Goal: Navigation & Orientation: Find specific page/section

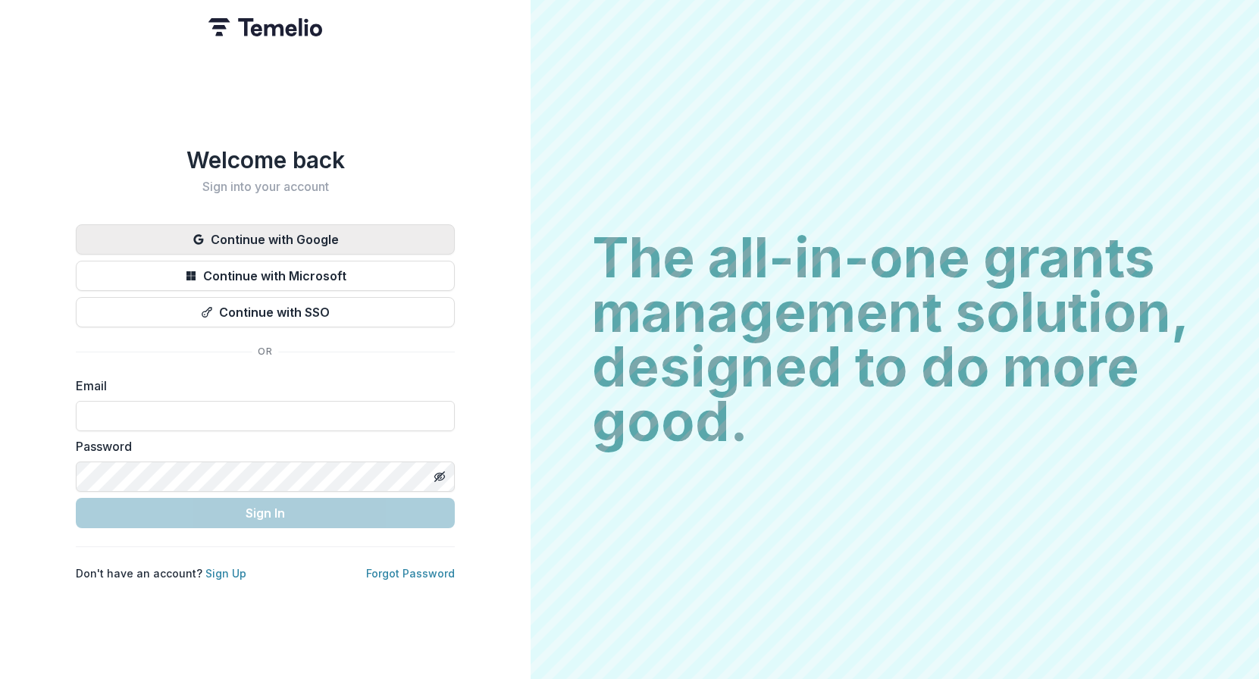
click at [323, 236] on button "Continue with Google" at bounding box center [265, 239] width 379 height 30
click at [306, 224] on button "Continue with Google" at bounding box center [265, 239] width 379 height 30
click at [359, 215] on div "Welcome back Sign into your account Continue with Google Continue with Microsof…" at bounding box center [265, 363] width 379 height 435
click at [359, 224] on button "Continue with Google" at bounding box center [265, 239] width 379 height 30
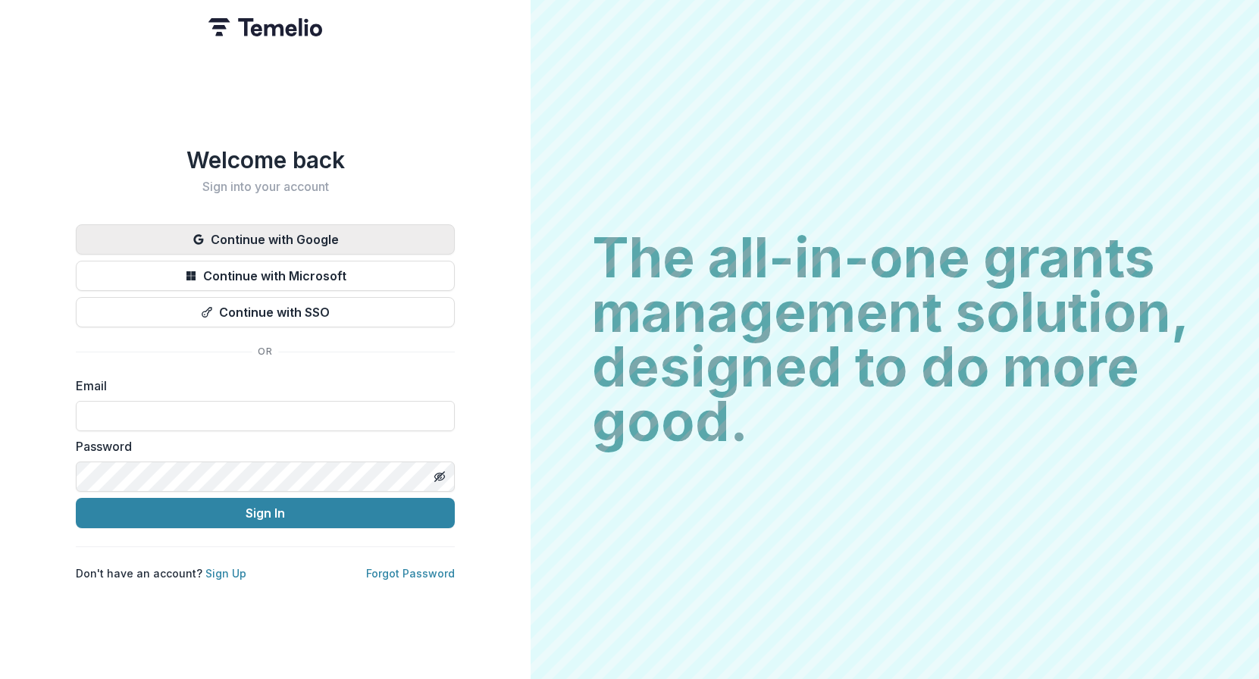
click at [350, 227] on button "Continue with Google" at bounding box center [265, 239] width 379 height 30
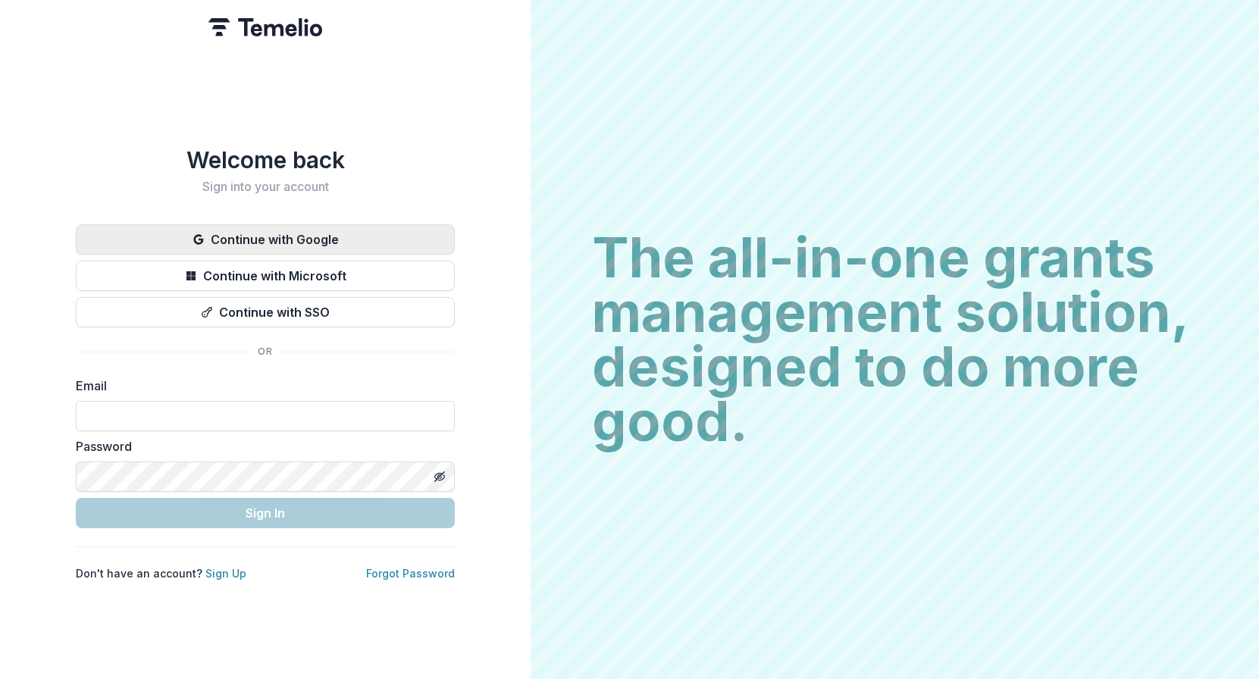
click at [340, 231] on button "Continue with Google" at bounding box center [265, 239] width 379 height 30
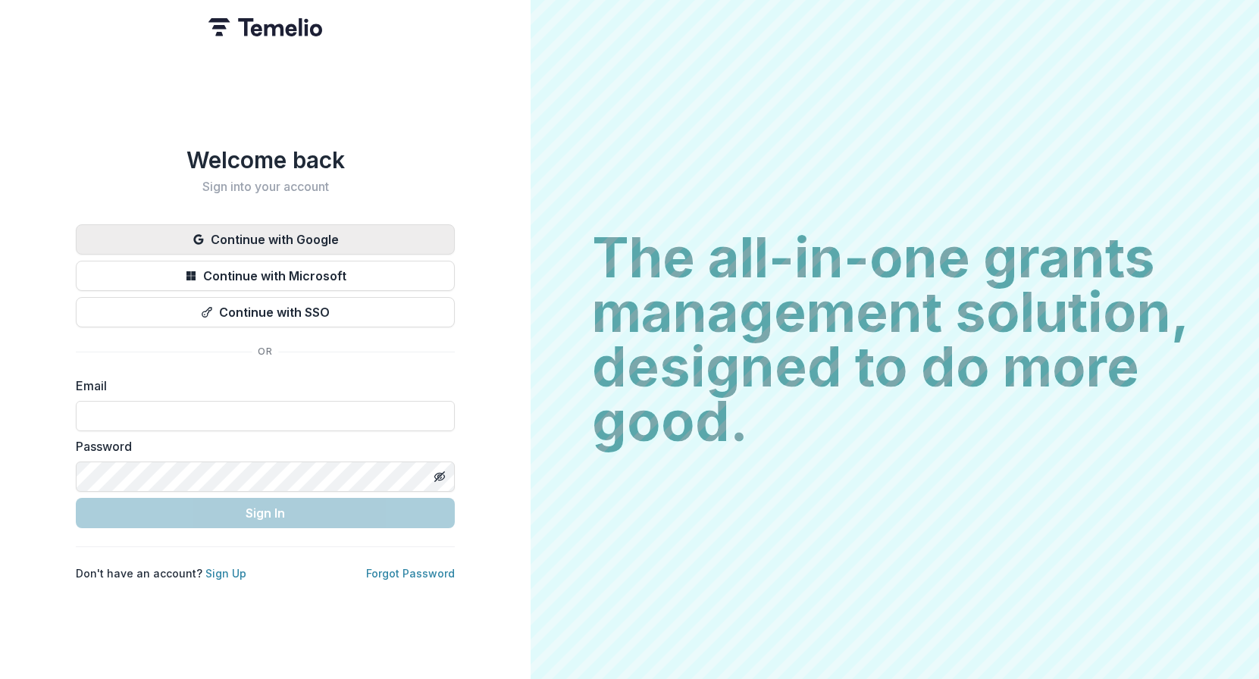
click at [340, 231] on button "Continue with Google" at bounding box center [265, 239] width 379 height 30
click at [339, 230] on button "Continue with Google" at bounding box center [265, 239] width 379 height 30
click at [339, 228] on button "Continue with Google" at bounding box center [265, 239] width 379 height 30
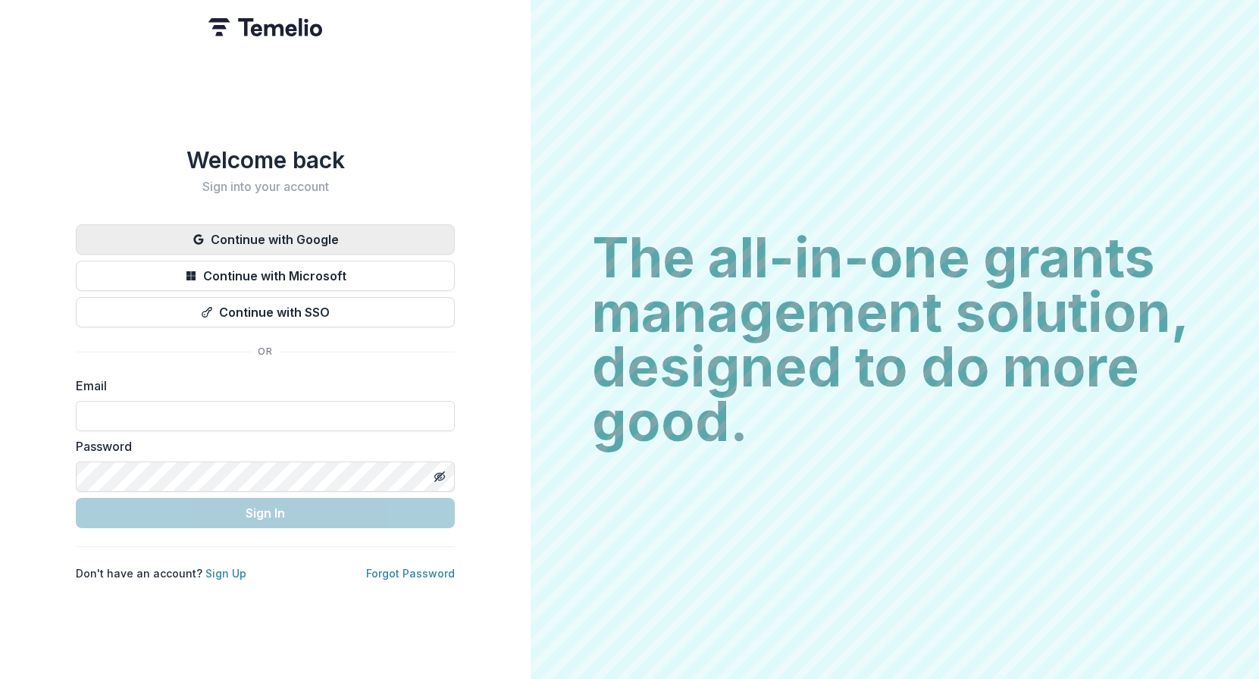
click at [339, 228] on button "Continue with Google" at bounding box center [265, 239] width 379 height 30
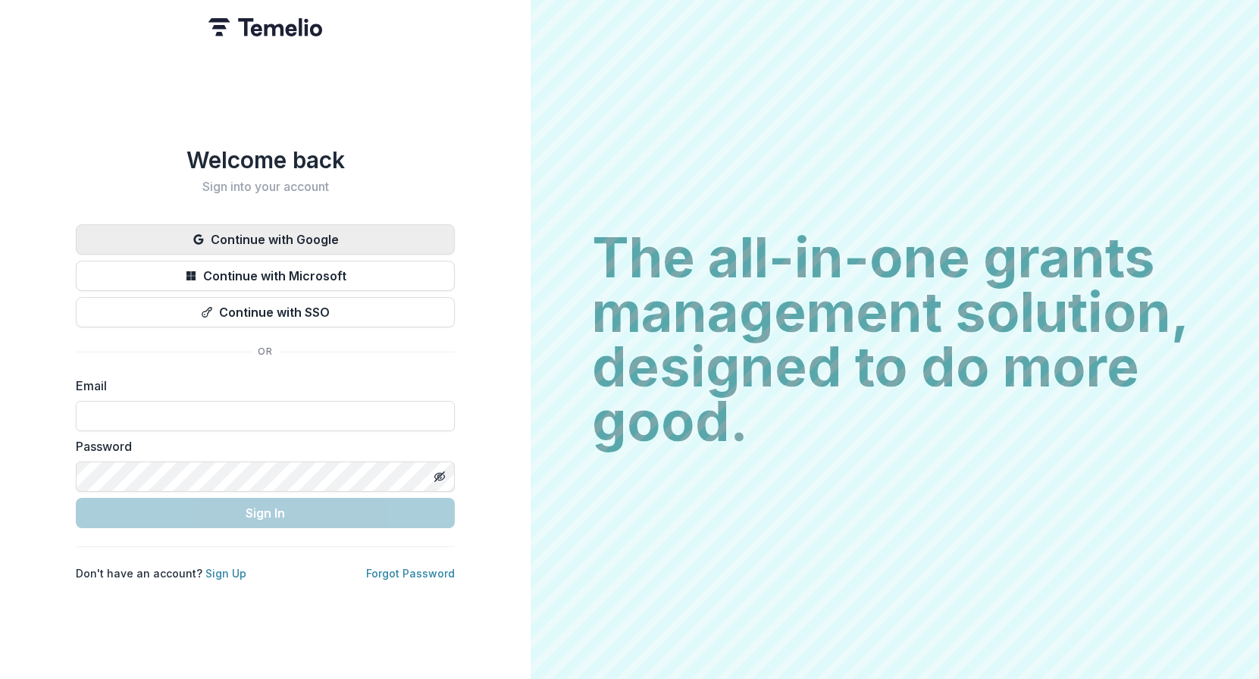
click at [339, 228] on button "Continue with Google" at bounding box center [265, 239] width 379 height 30
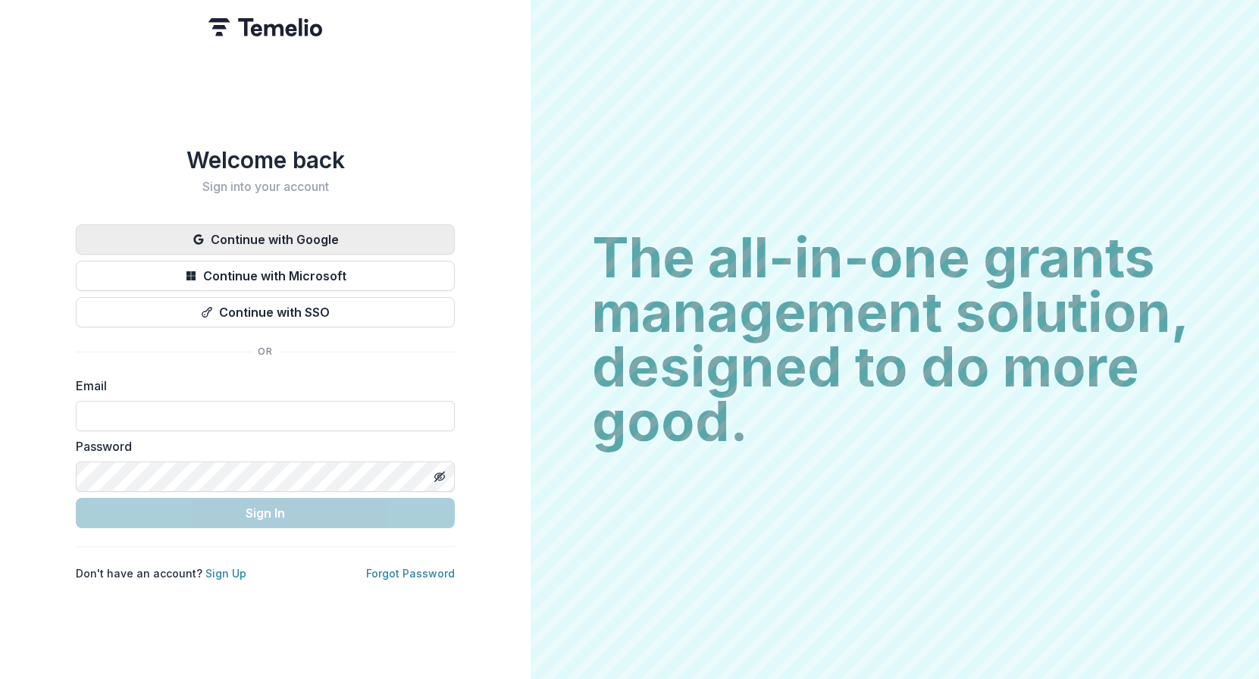
click at [339, 228] on button "Continue with Google" at bounding box center [265, 239] width 379 height 30
click at [276, 224] on button "Continue with Google" at bounding box center [265, 239] width 379 height 30
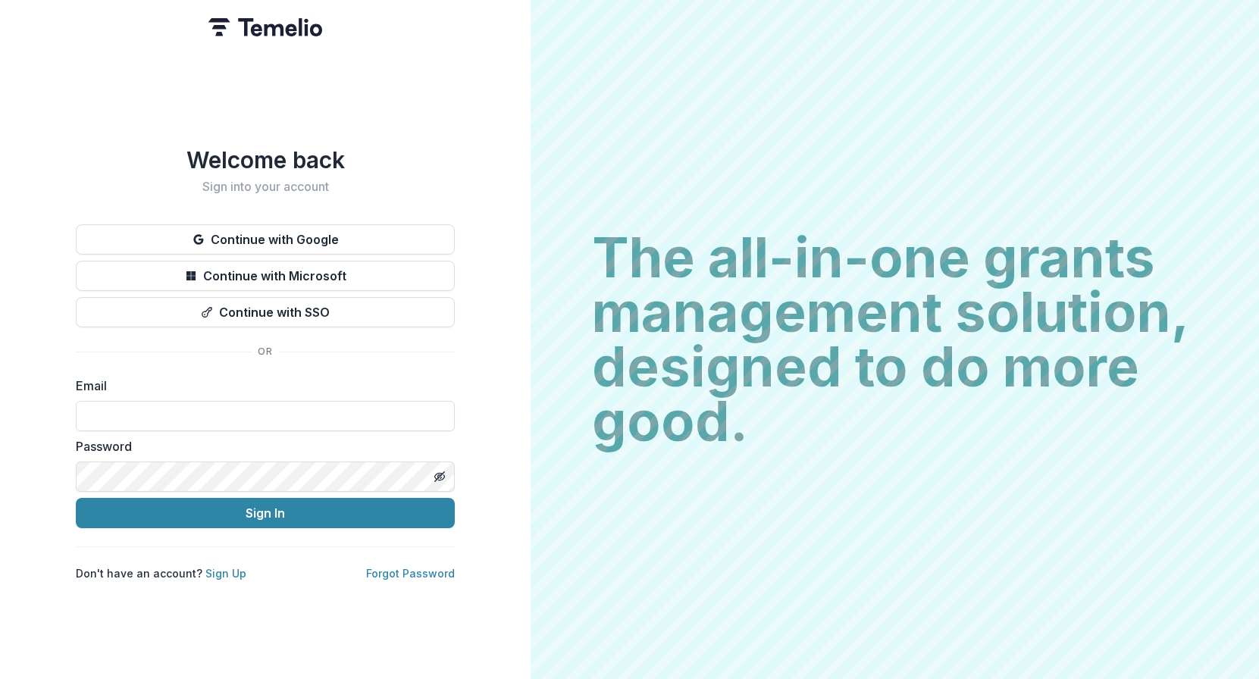
click at [273, 249] on div "Continue with Google Continue with Microsoft Continue with SSO" at bounding box center [265, 275] width 379 height 103
click at [272, 249] on div "Continue with Google Continue with Microsoft Continue with SSO" at bounding box center [265, 275] width 379 height 103
click at [262, 241] on button "Continue with Google" at bounding box center [265, 239] width 379 height 30
click at [289, 231] on button "Continue with Google" at bounding box center [265, 239] width 379 height 30
click at [323, 236] on button "Continue with Google" at bounding box center [265, 239] width 379 height 30
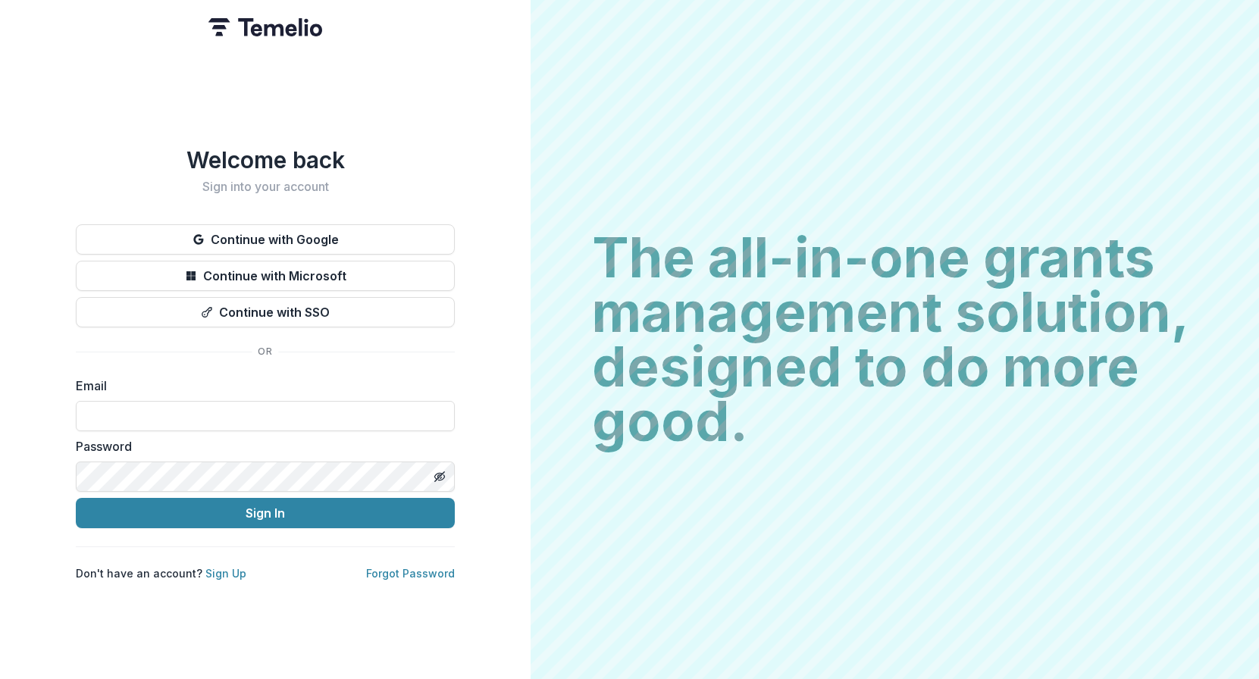
click at [274, 216] on div "Welcome back Sign into your account Continue with Google Continue with Microsof…" at bounding box center [265, 363] width 379 height 435
click at [274, 217] on div "Welcome back Sign into your account Continue with Google Continue with Microsof…" at bounding box center [265, 363] width 379 height 435
click at [274, 224] on button "Continue with Google" at bounding box center [265, 239] width 379 height 30
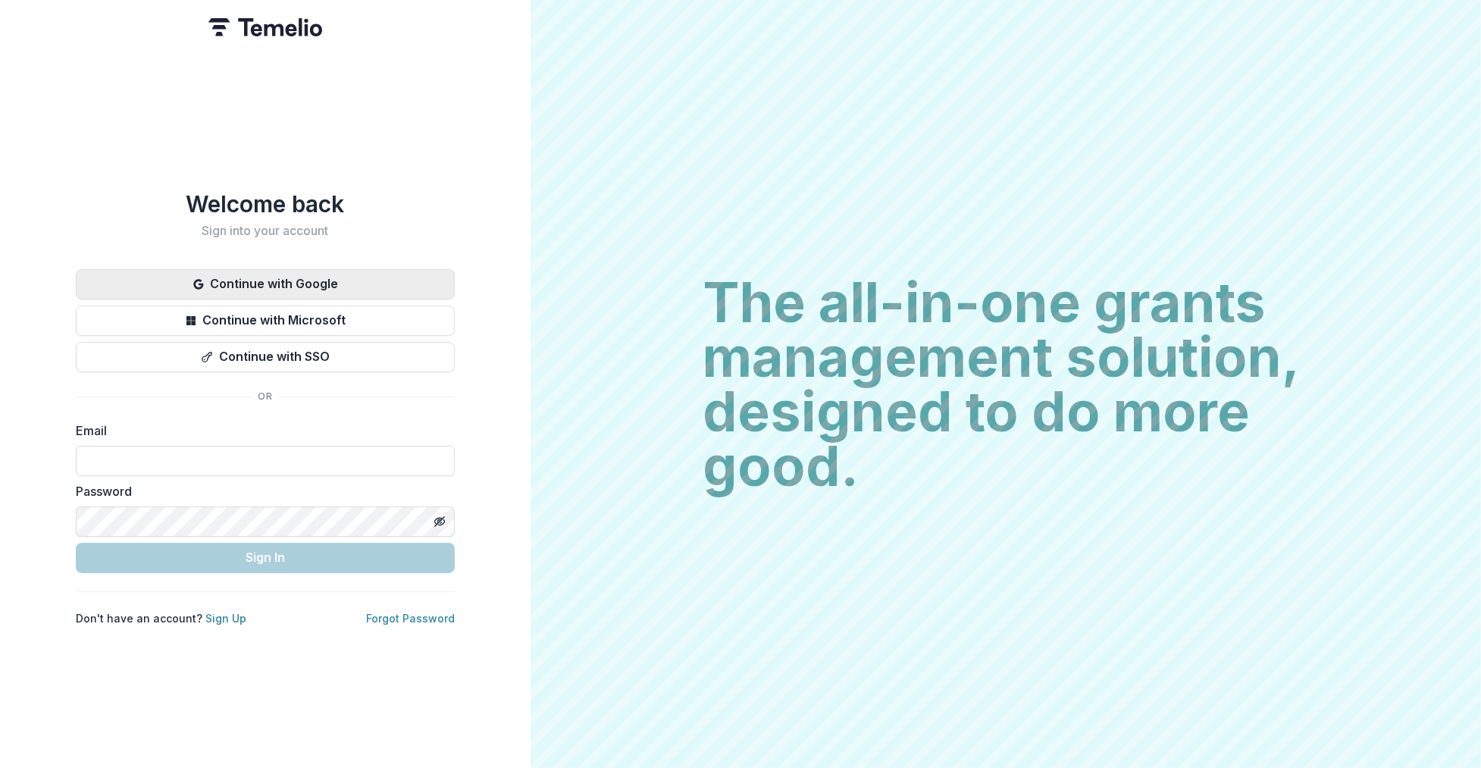
click at [303, 280] on button "Continue with Google" at bounding box center [265, 284] width 379 height 30
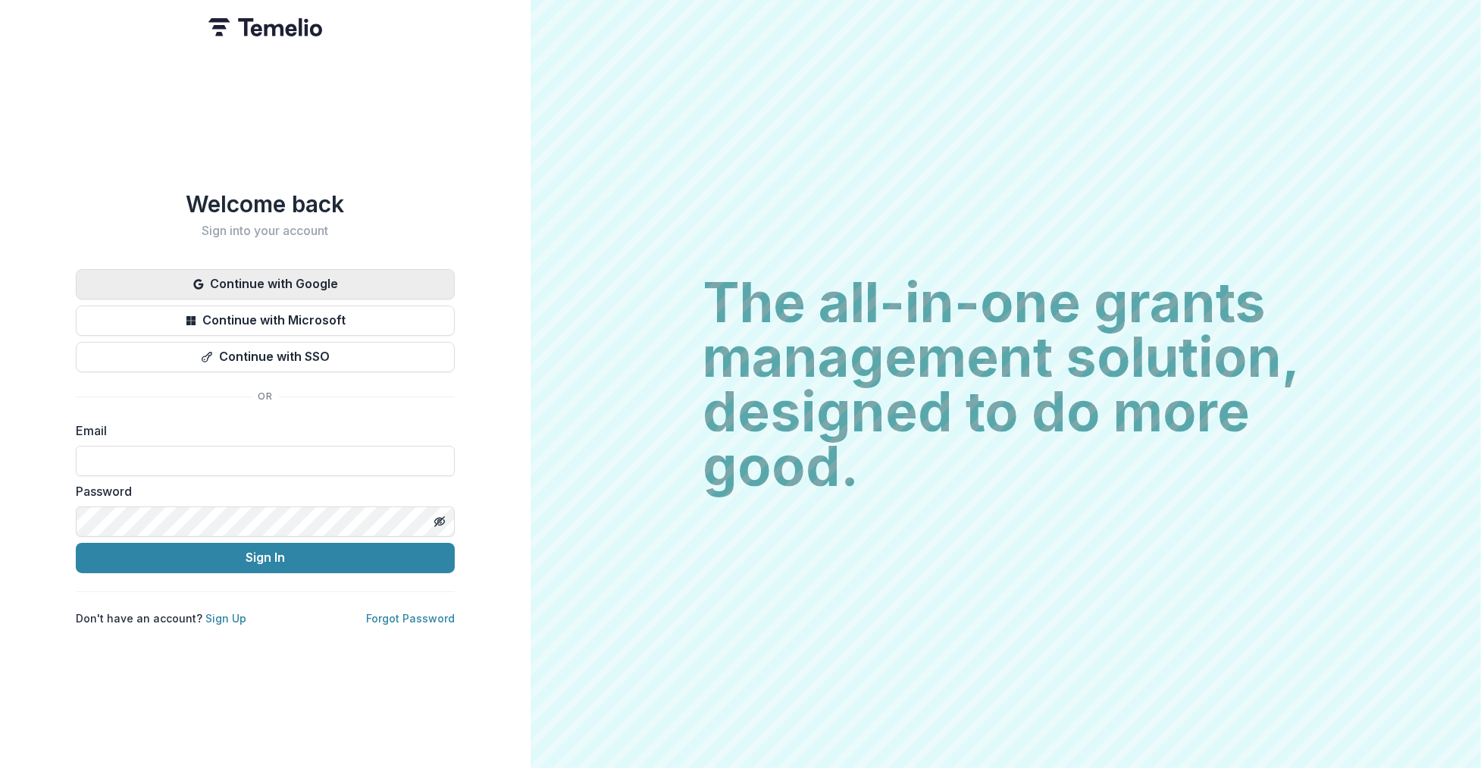
click at [233, 283] on button "Continue with Google" at bounding box center [265, 284] width 379 height 30
click at [232, 281] on button "Continue with Google" at bounding box center [265, 284] width 379 height 30
click at [232, 277] on button "Continue with Google" at bounding box center [265, 284] width 379 height 30
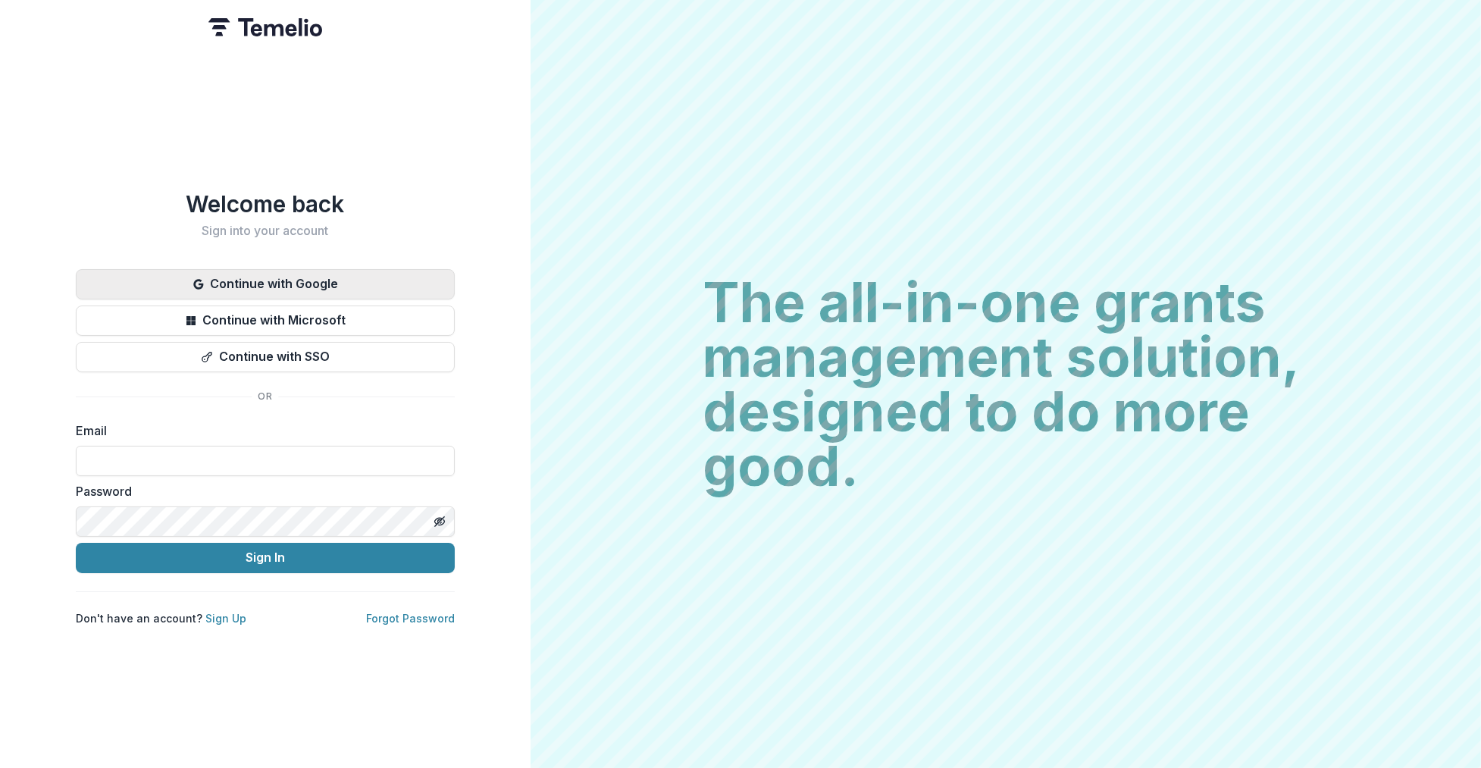
click at [232, 274] on button "Continue with Google" at bounding box center [265, 284] width 379 height 30
click at [318, 274] on button "Continue with Google" at bounding box center [265, 284] width 379 height 30
click at [380, 274] on button "Continue with Google" at bounding box center [265, 284] width 379 height 30
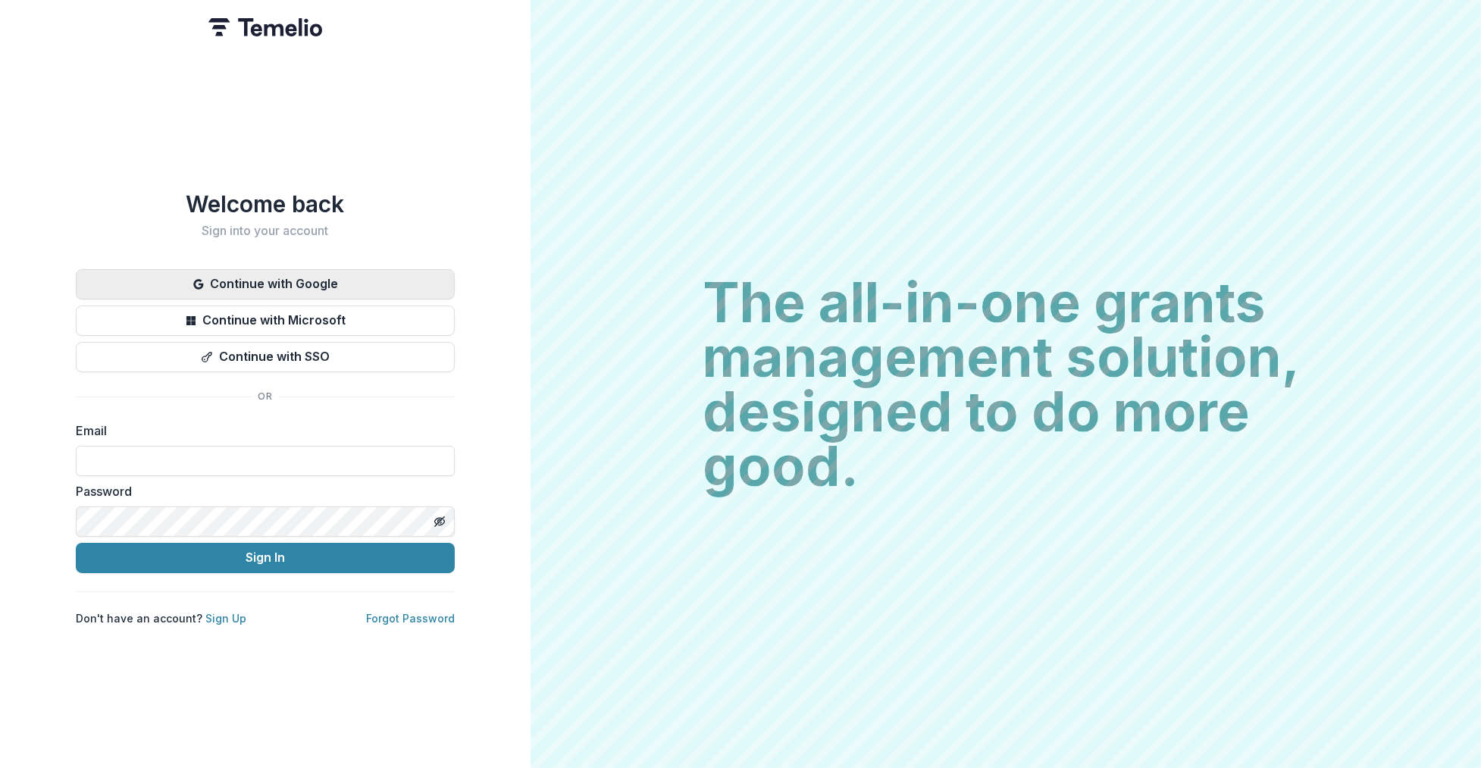
click at [314, 283] on button "Continue with Google" at bounding box center [265, 284] width 379 height 30
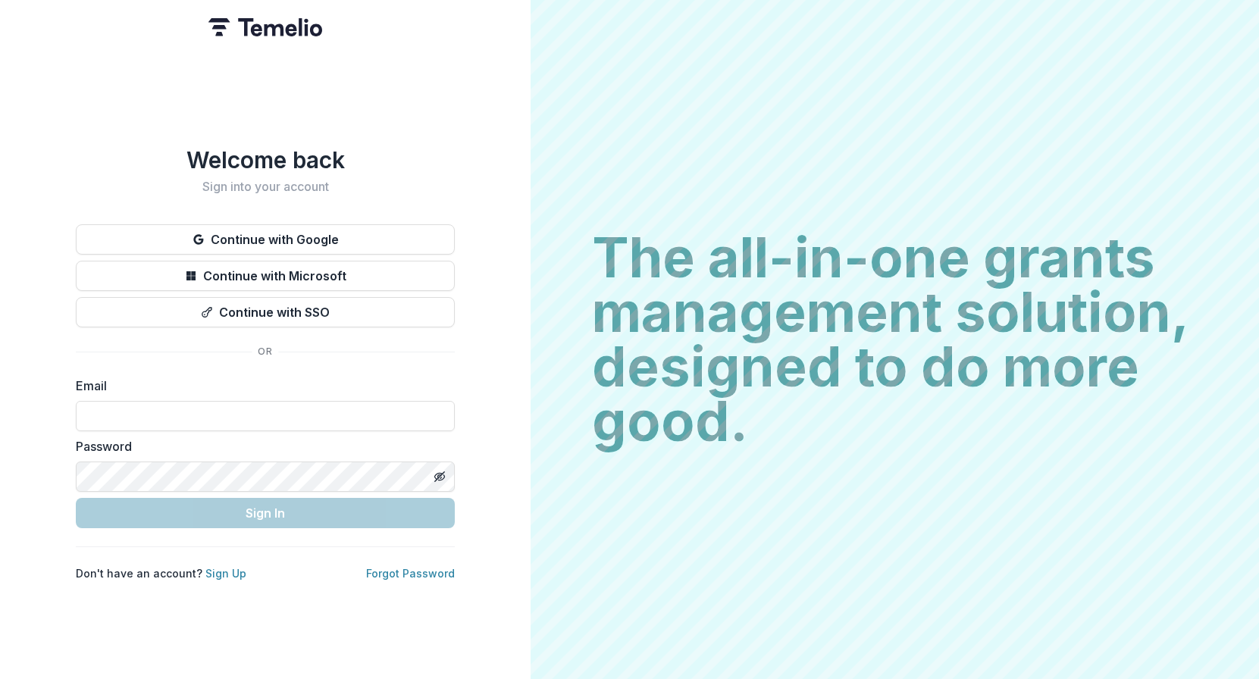
click at [271, 236] on button "Continue with Google" at bounding box center [265, 239] width 379 height 30
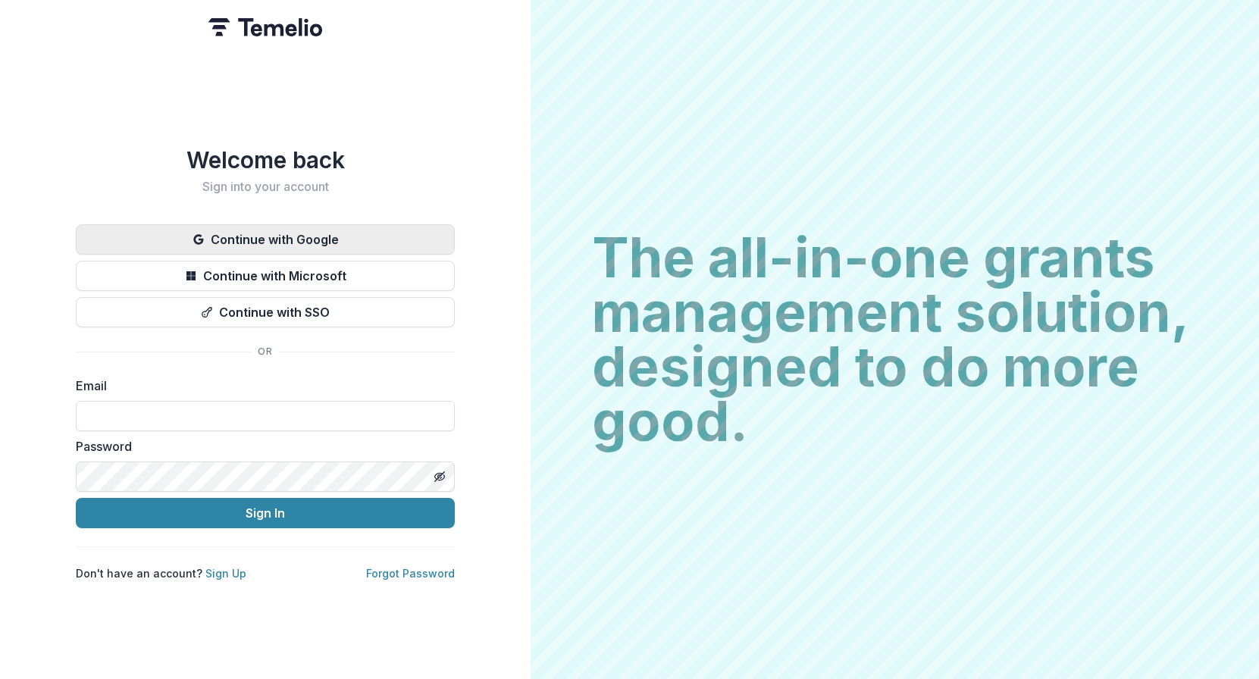
click at [280, 233] on button "Continue with Google" at bounding box center [265, 239] width 379 height 30
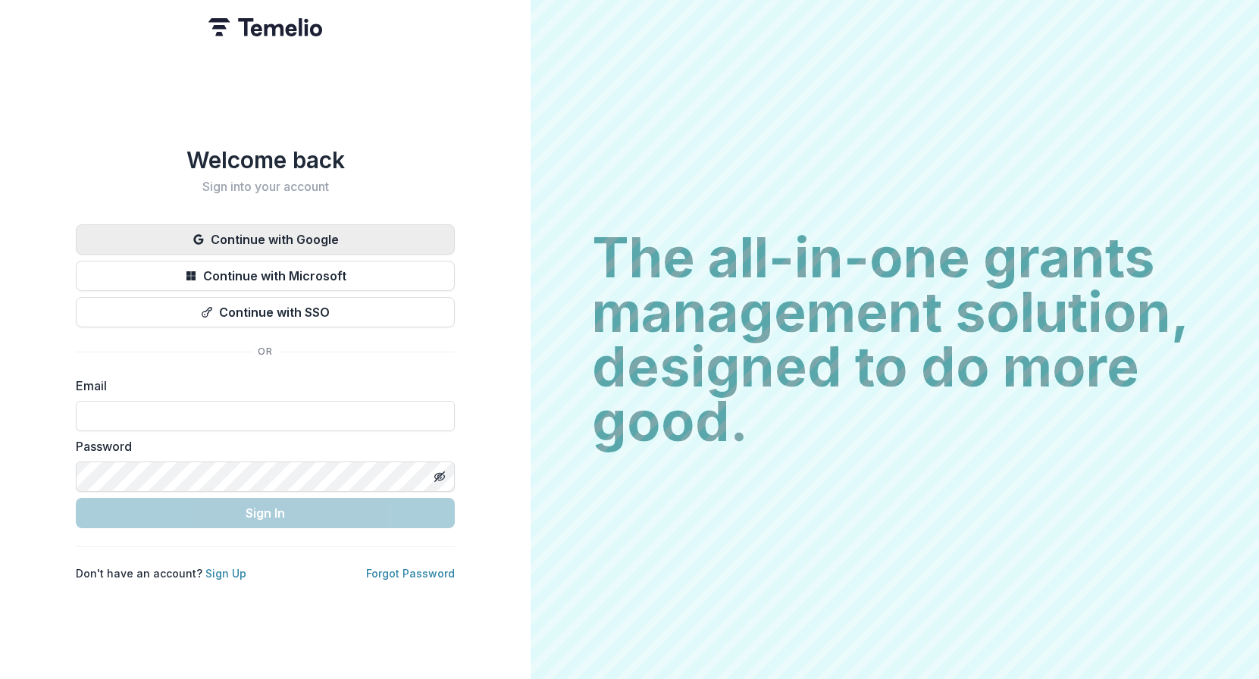
click at [269, 231] on button "Continue with Google" at bounding box center [265, 239] width 379 height 30
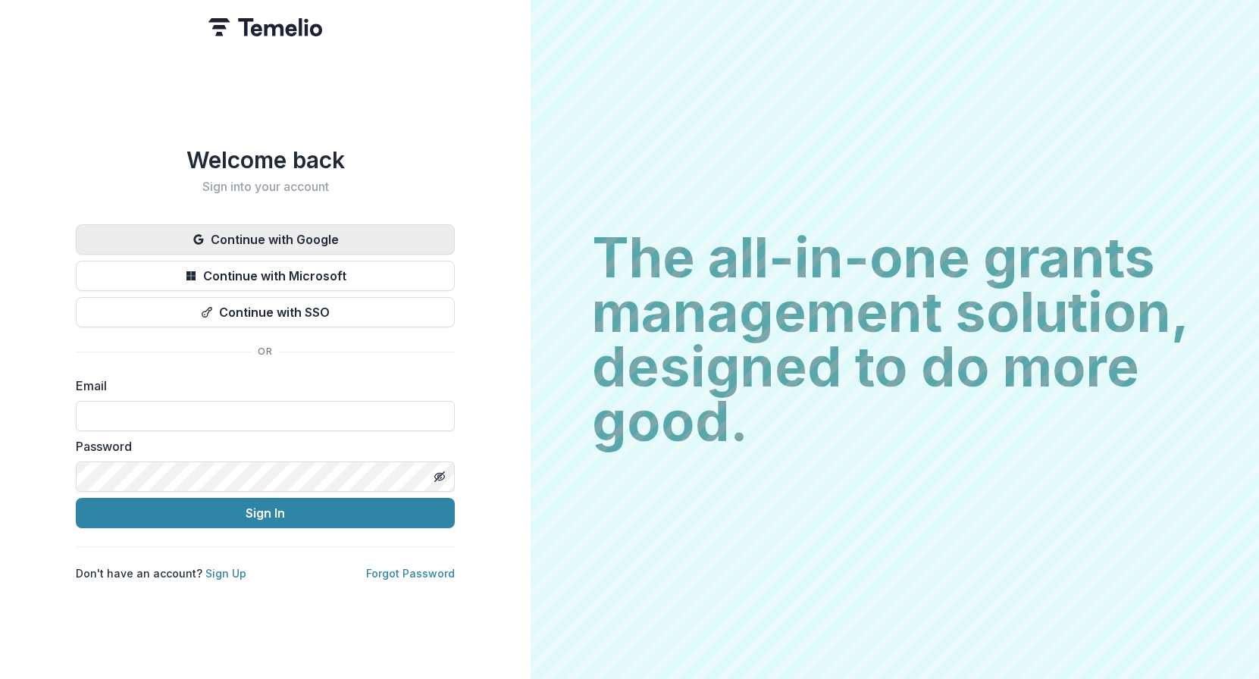
click at [295, 236] on button "Continue with Google" at bounding box center [265, 239] width 379 height 30
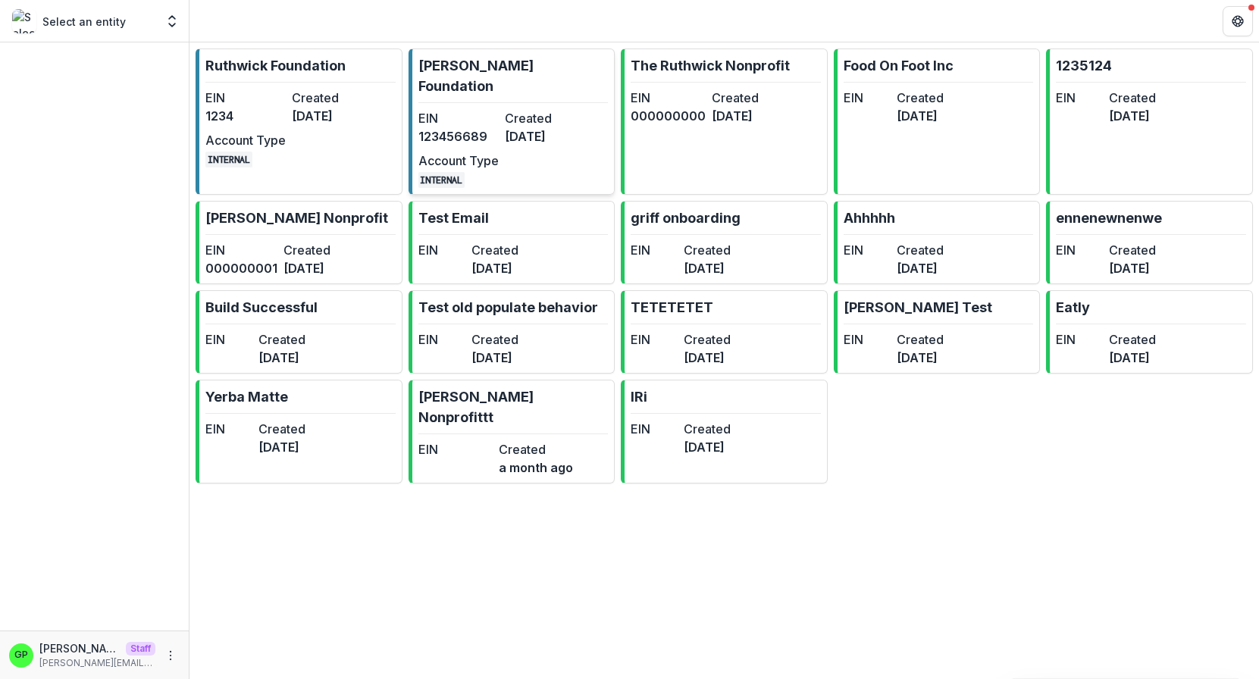
click at [465, 109] on dt "EIN" at bounding box center [458, 118] width 80 height 18
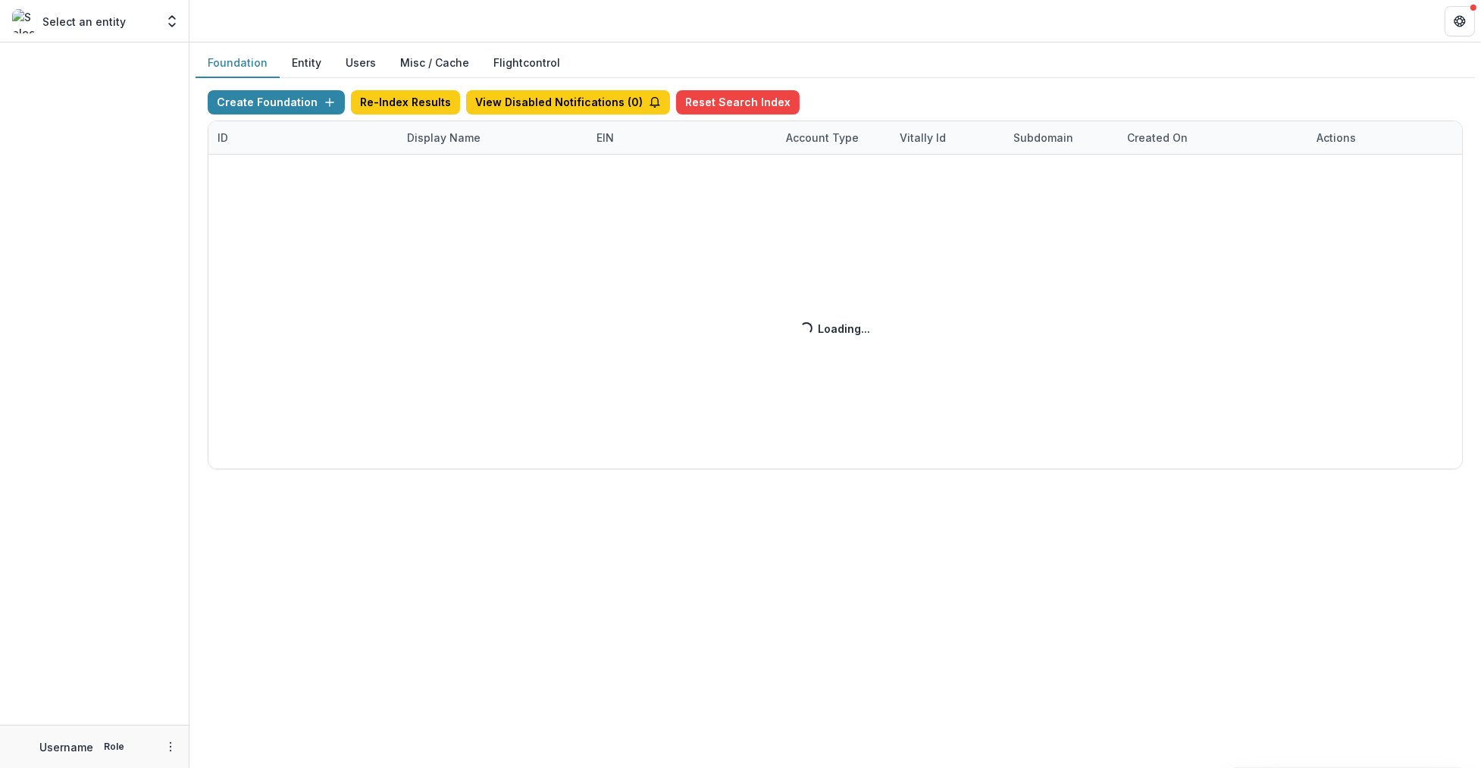
click at [469, 133] on div "Create Foundation Re-Index Results View Disabled Notifications ( 0 ) Reset Sear…" at bounding box center [835, 279] width 1255 height 379
click at [440, 139] on div "Create Foundation Re-Index Results View Disabled Notifications ( 0 ) Reset Sear…" at bounding box center [835, 279] width 1255 height 379
drag, startPoint x: 421, startPoint y: 137, endPoint x: 430, endPoint y: 135, distance: 8.6
click at [421, 137] on div "Create Foundation Re-Index Results View Disabled Notifications ( 0 ) Reset Sear…" at bounding box center [835, 279] width 1255 height 379
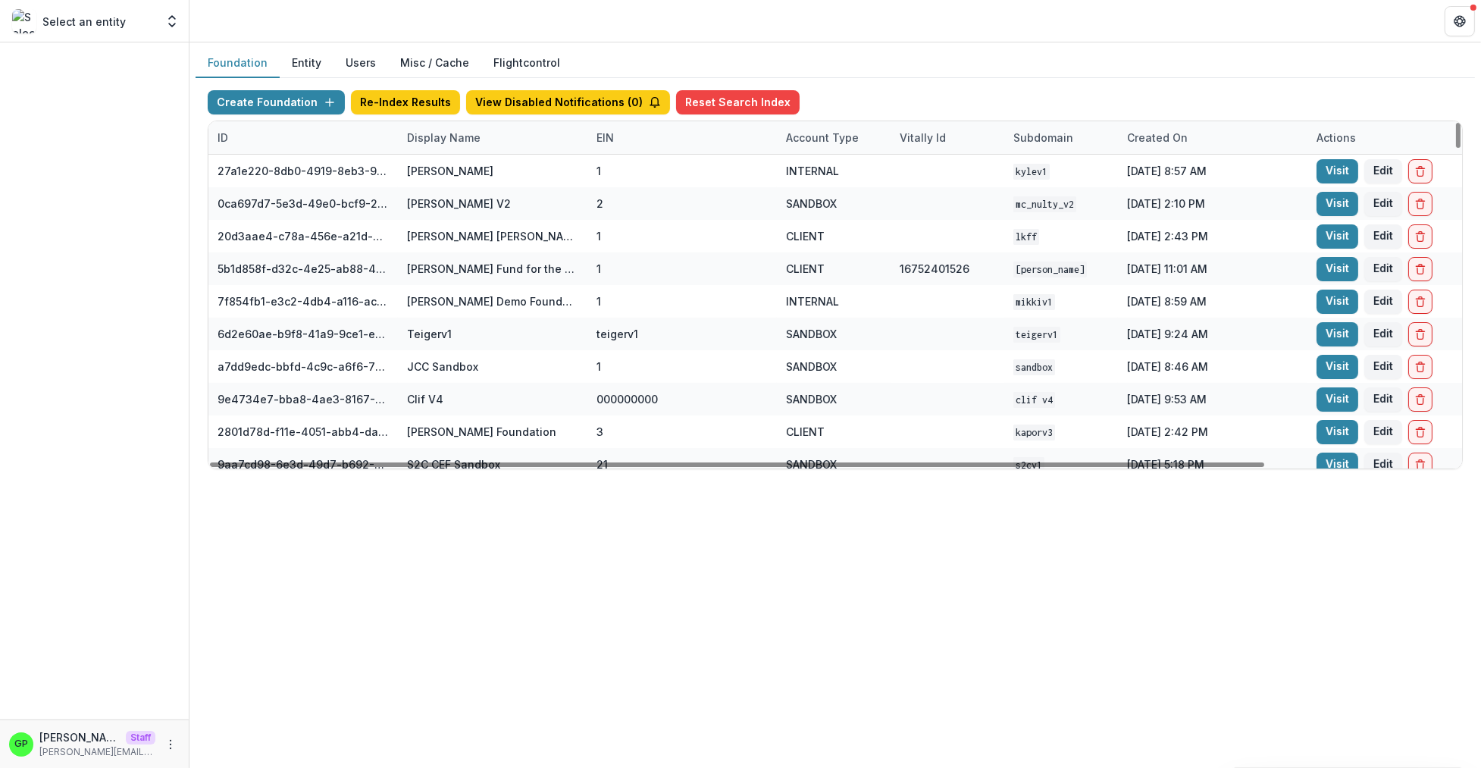
click at [448, 146] on div "Display Name" at bounding box center [492, 137] width 189 height 33
click at [446, 161] on input at bounding box center [492, 171] width 182 height 24
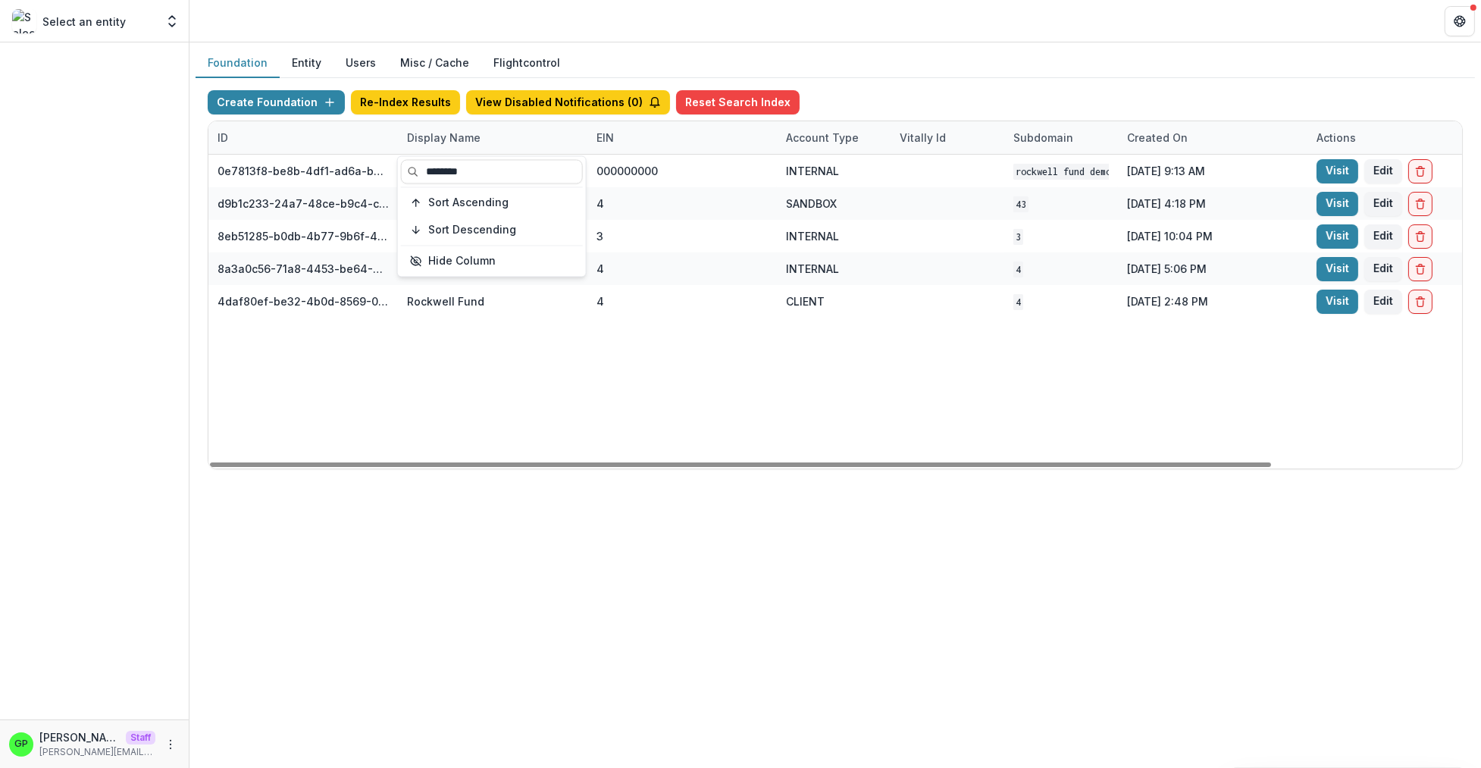
type input "********"
drag, startPoint x: 667, startPoint y: 321, endPoint x: 677, endPoint y: 327, distance: 11.6
click at [666, 321] on div "0e7813f8-be8b-4df1-ad6a-be03a900c990 Rockwell Fund Workflow Sandbox 000000000 I…" at bounding box center [947, 312] width 1478 height 314
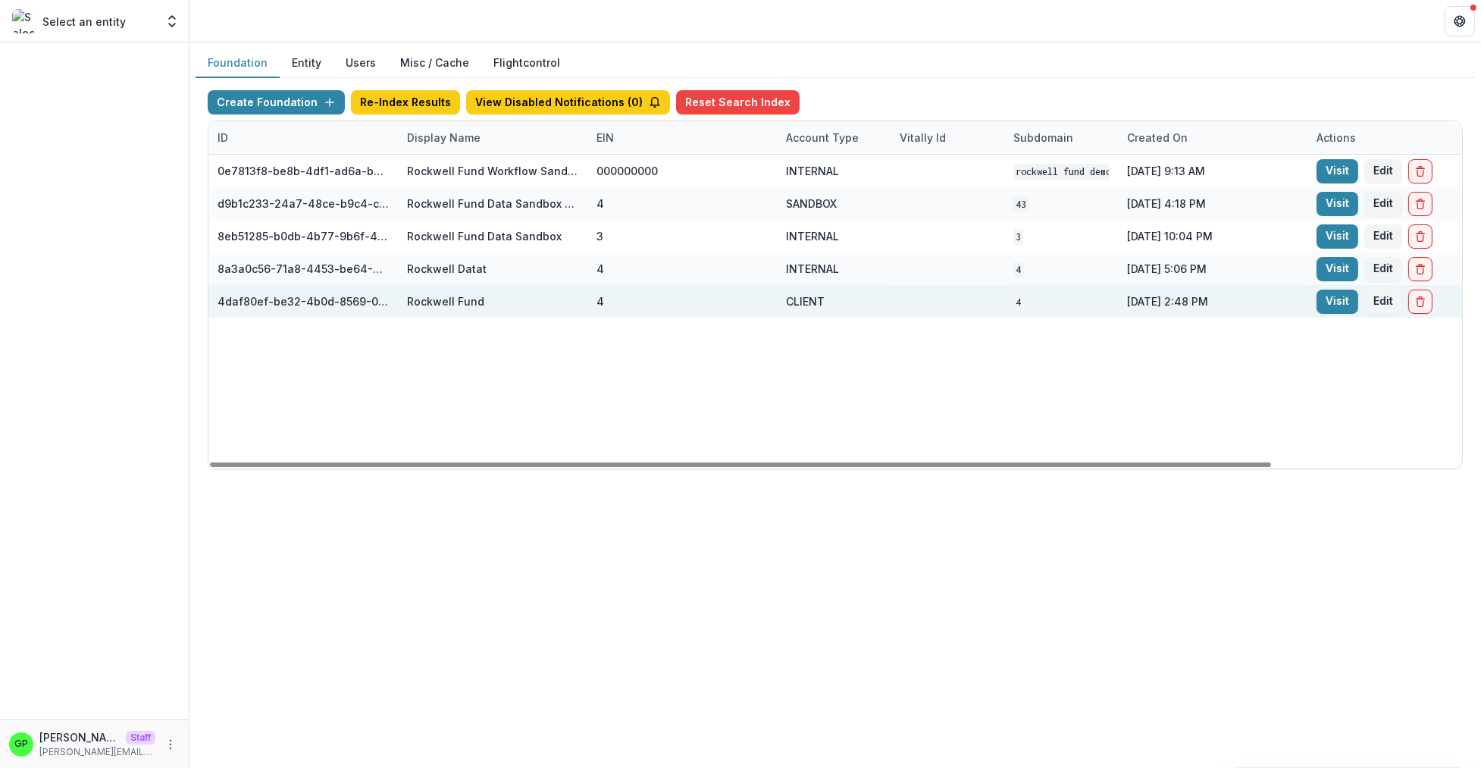
click at [1310, 299] on div "Visit Edit" at bounding box center [1401, 301] width 189 height 33
click at [1314, 299] on div "Visit Edit" at bounding box center [1401, 301] width 189 height 33
click at [1325, 300] on link "Visit" at bounding box center [1338, 302] width 42 height 24
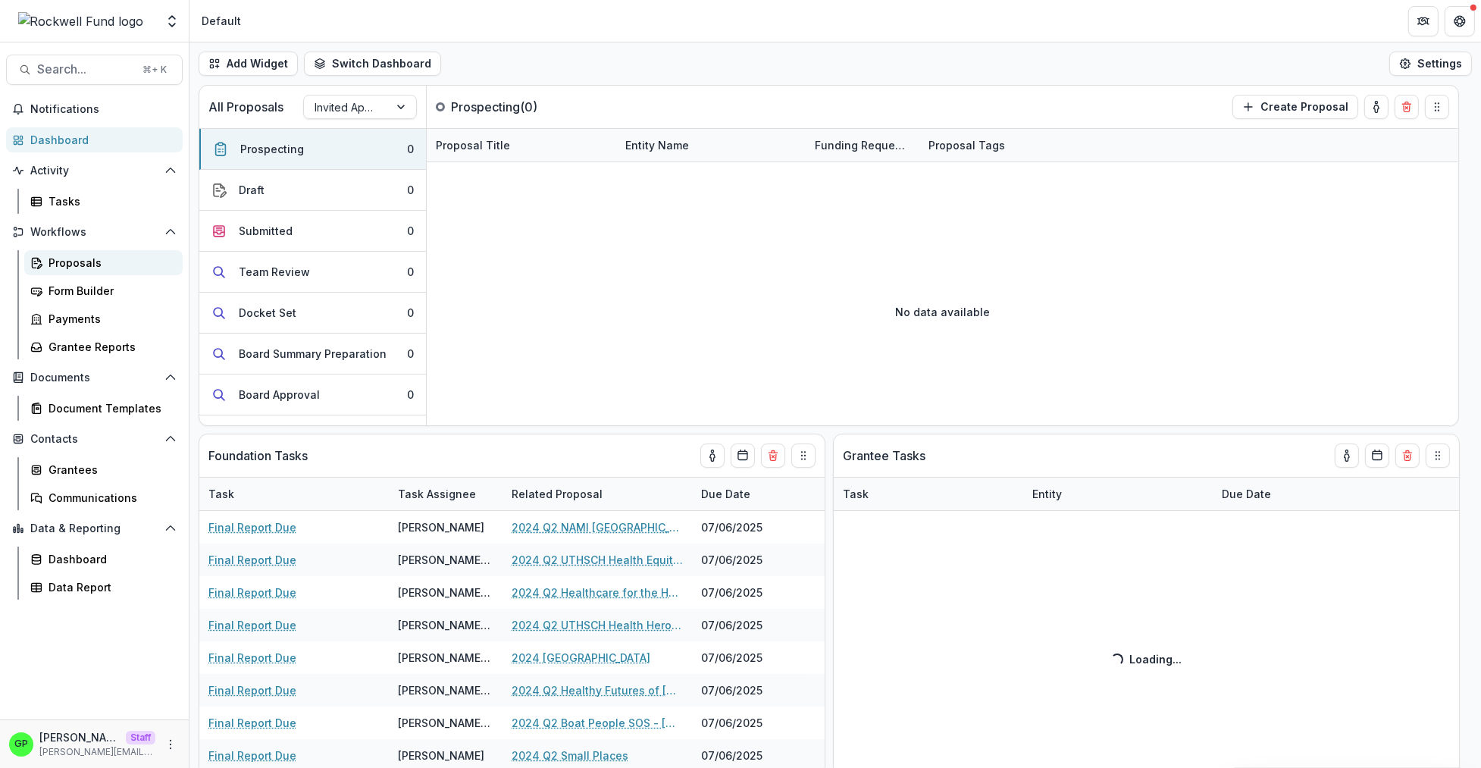
click at [114, 266] on div "Proposals" at bounding box center [110, 263] width 122 height 16
